Goal: Find contact information: Find contact information

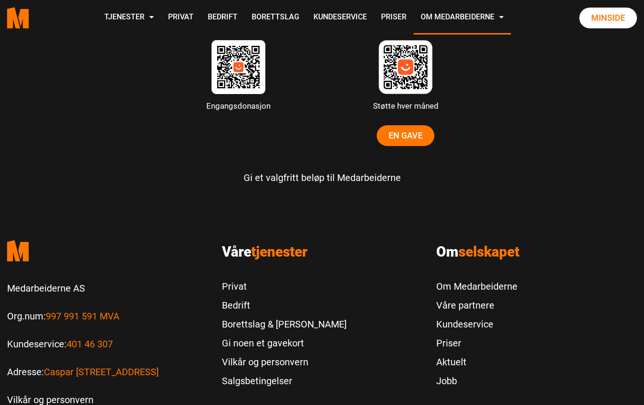
scroll to position [2988, 0]
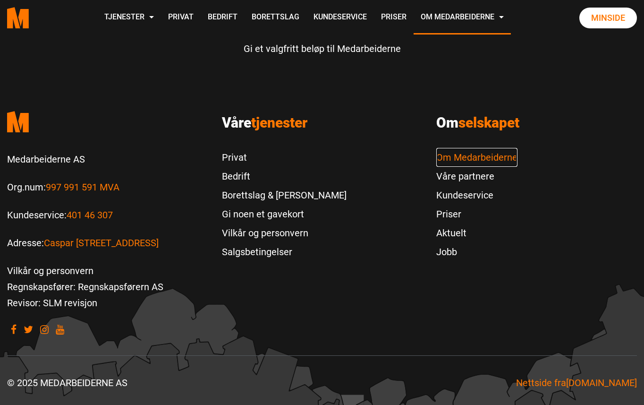
click at [472, 161] on link "Om Medarbeiderne" at bounding box center [476, 157] width 81 height 19
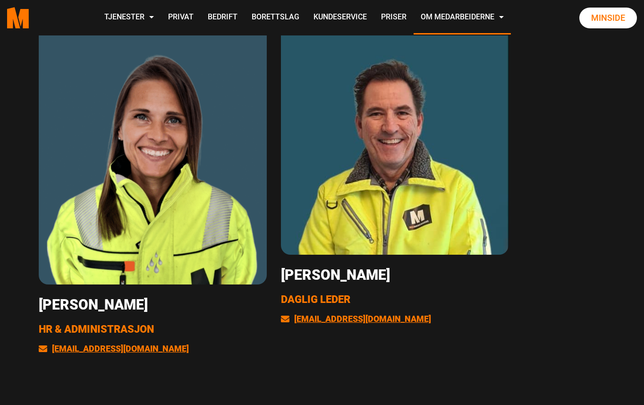
scroll to position [1870, 0]
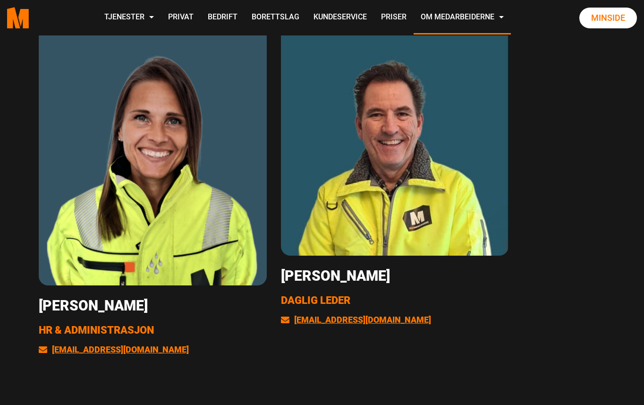
click at [365, 282] on h3 "[PERSON_NAME]" at bounding box center [395, 275] width 228 height 17
click at [336, 303] on span "Daglig leder" at bounding box center [315, 300] width 69 height 12
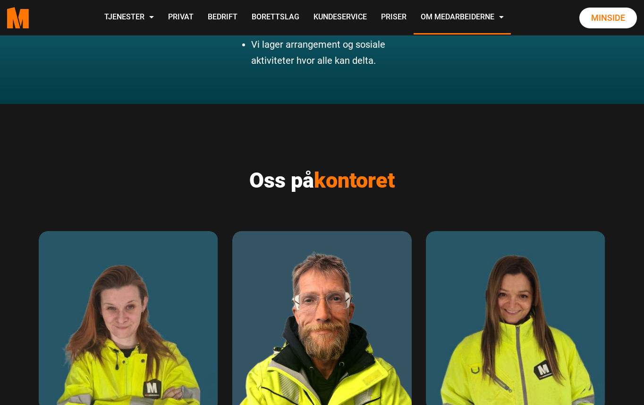
scroll to position [1362, 0]
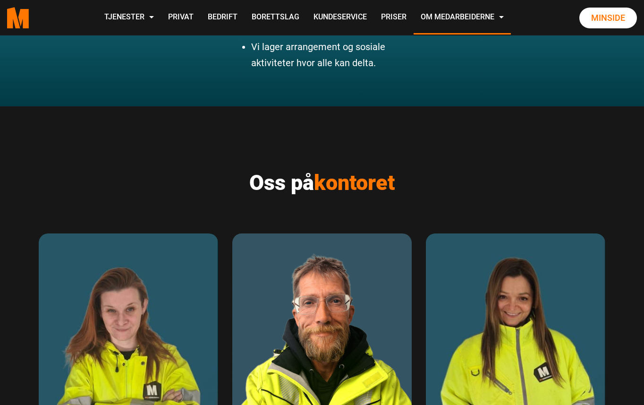
click at [362, 187] on span "kontoret" at bounding box center [354, 182] width 81 height 25
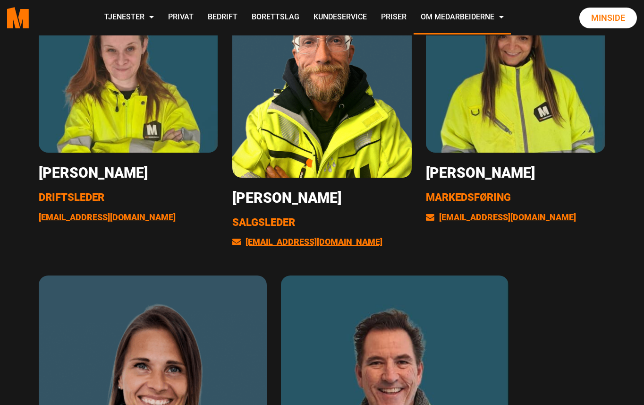
scroll to position [1634, 0]
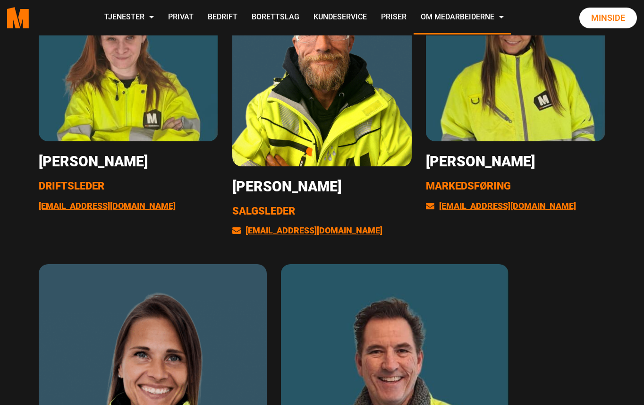
click at [269, 186] on h3 "[PERSON_NAME]" at bounding box center [321, 186] width 179 height 17
click at [262, 215] on span "Salgsleder" at bounding box center [263, 211] width 63 height 12
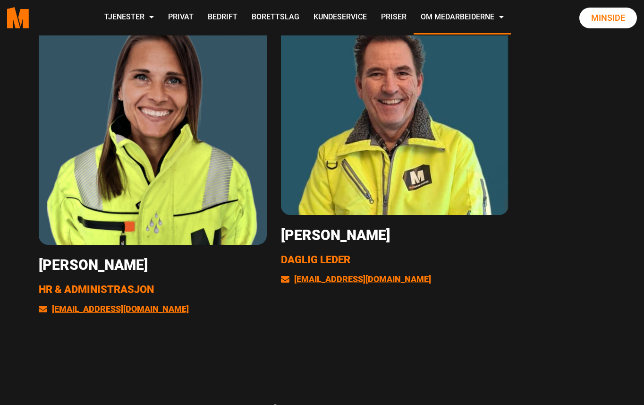
scroll to position [2093, 0]
